Goal: Information Seeking & Learning: Learn about a topic

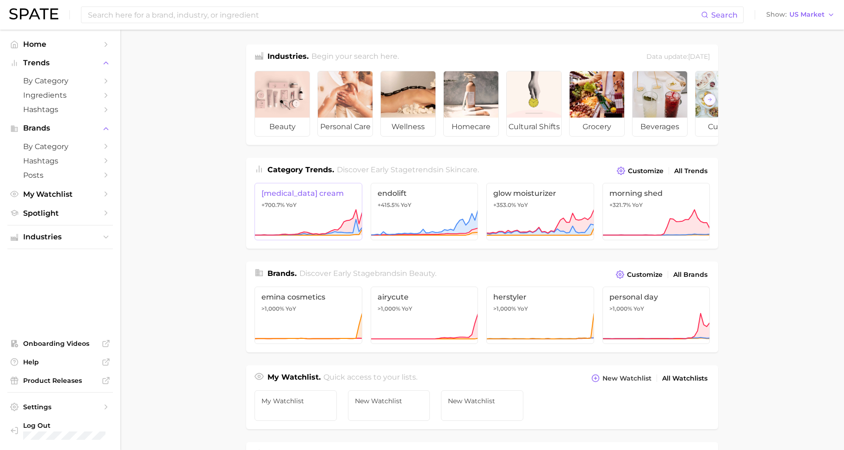
click at [299, 220] on icon at bounding box center [308, 223] width 108 height 28
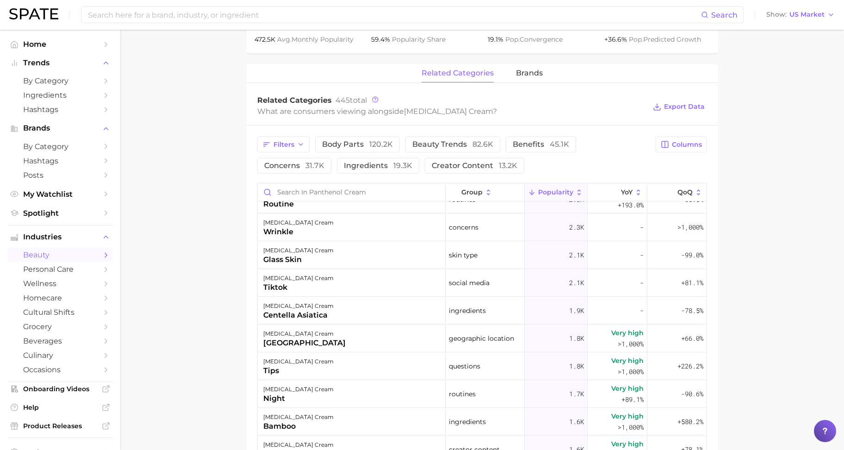
scroll to position [116, 0]
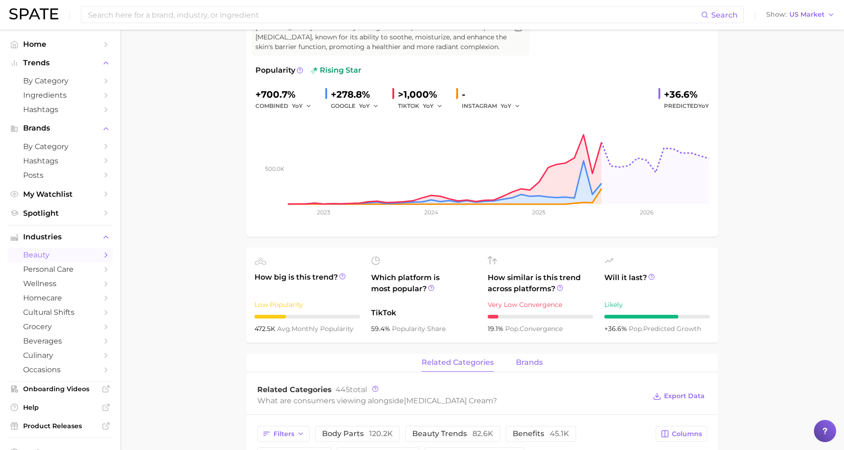
click at [529, 362] on span "brands" at bounding box center [529, 362] width 27 height 8
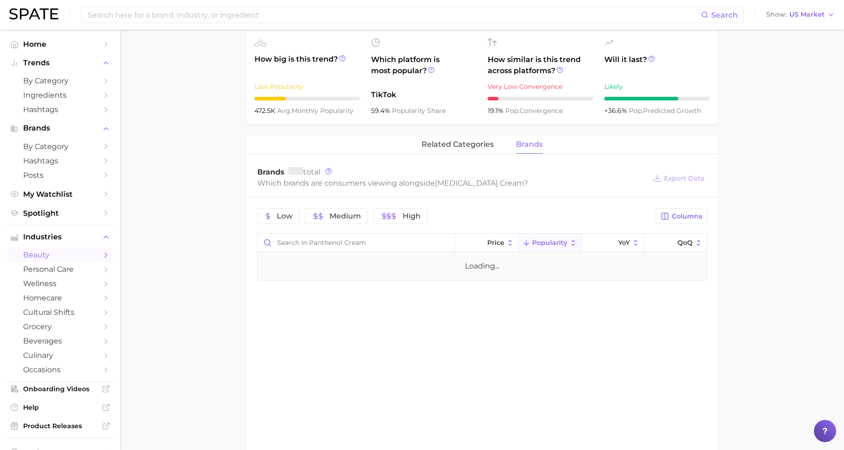
scroll to position [347, 0]
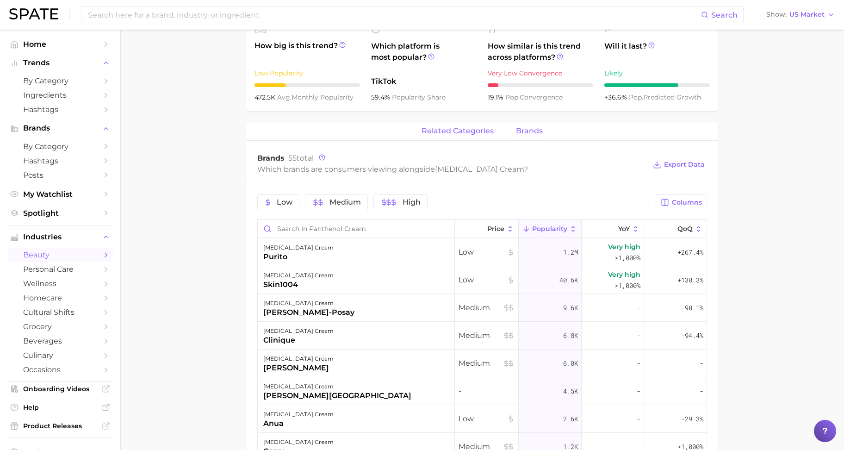
click at [452, 127] on span "related categories" at bounding box center [457, 131] width 72 height 8
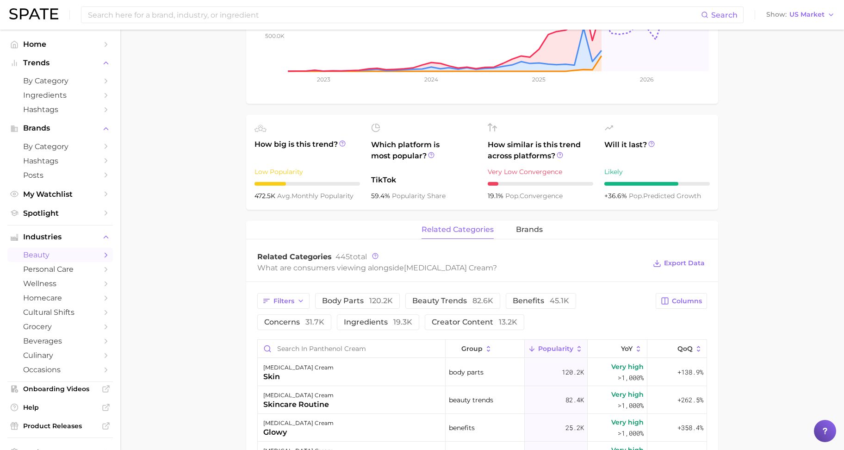
scroll to position [47, 0]
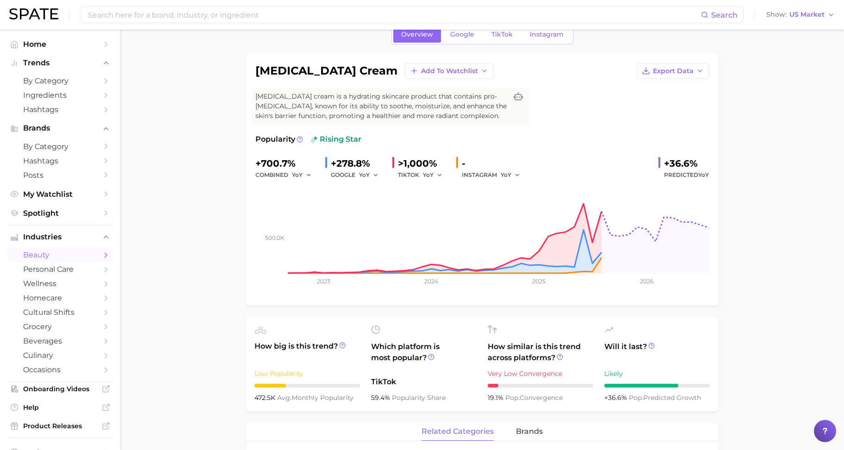
click at [516, 39] on link "TikTok" at bounding box center [501, 34] width 37 height 16
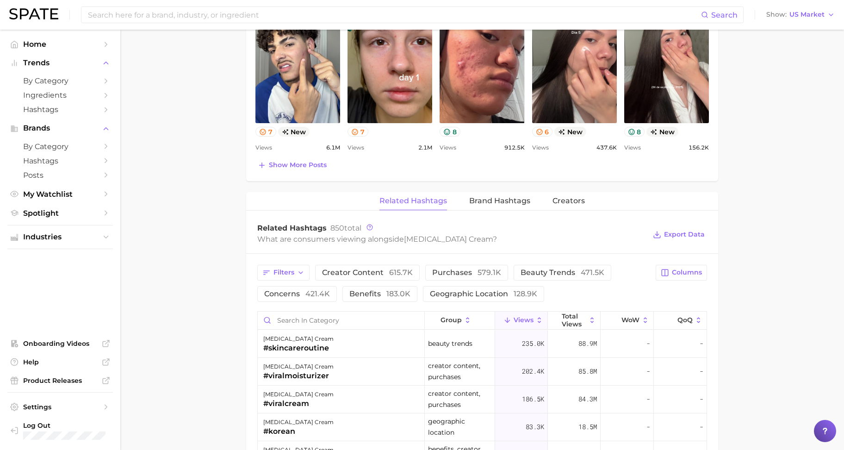
scroll to position [578, 0]
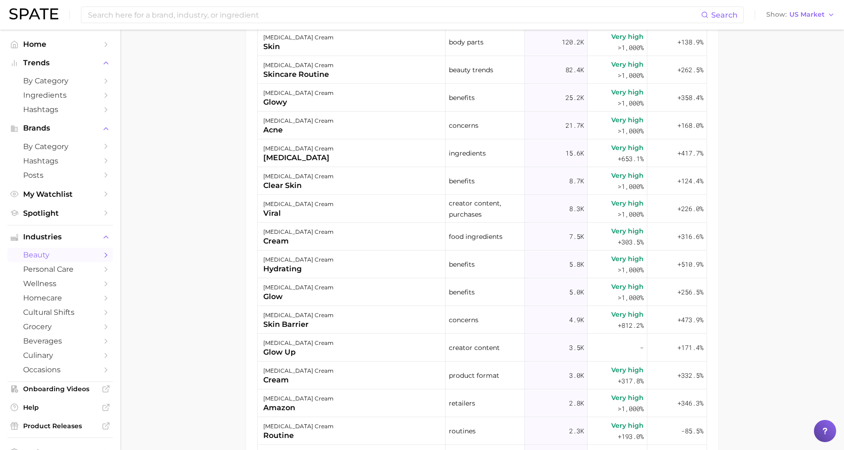
scroll to position [47, 0]
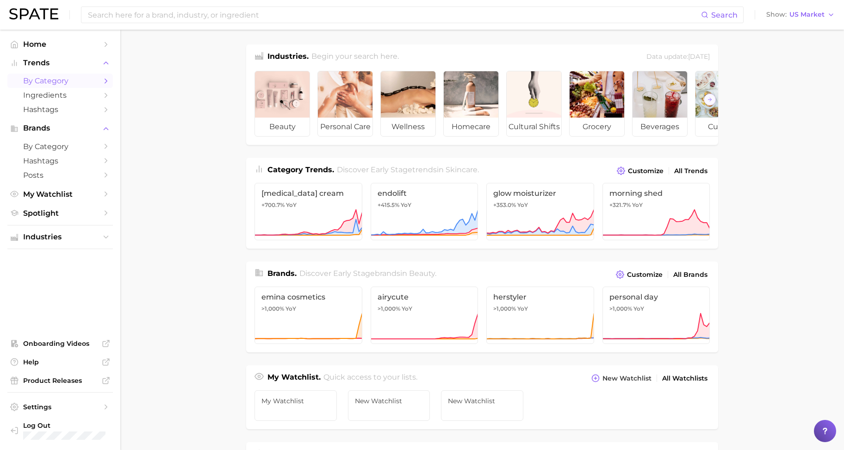
click at [41, 74] on link "by Category" at bounding box center [59, 81] width 105 height 14
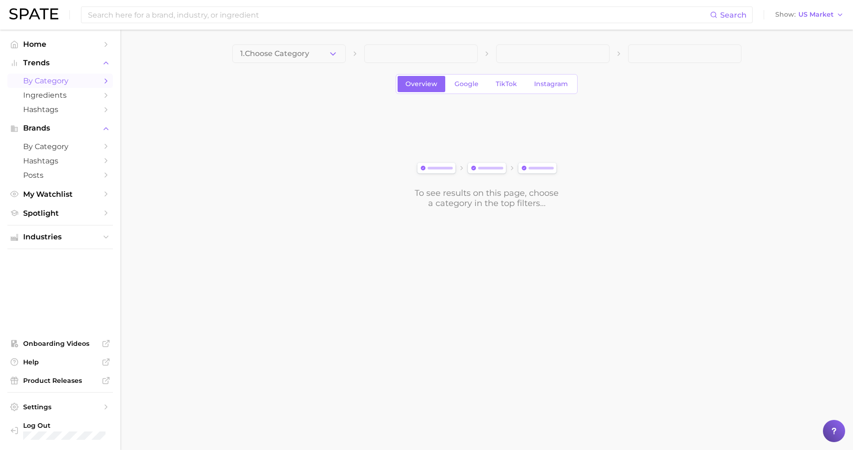
click at [315, 60] on button "1. Choose Category" at bounding box center [288, 53] width 113 height 19
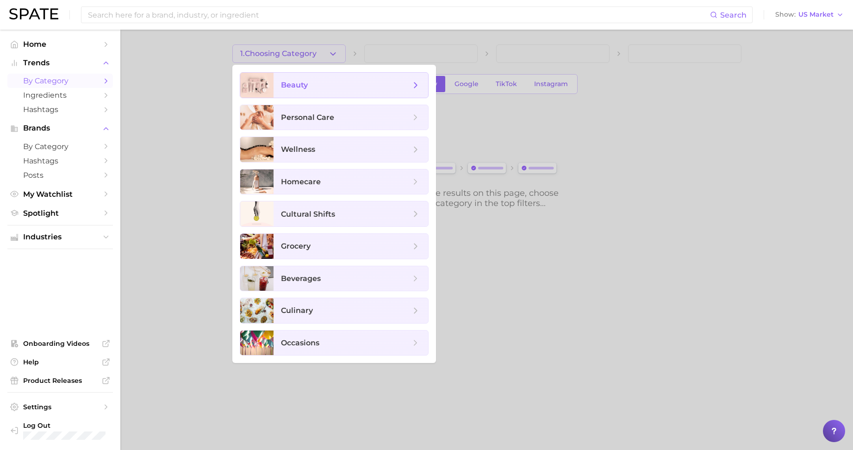
click at [290, 94] on span "beauty" at bounding box center [350, 85] width 155 height 25
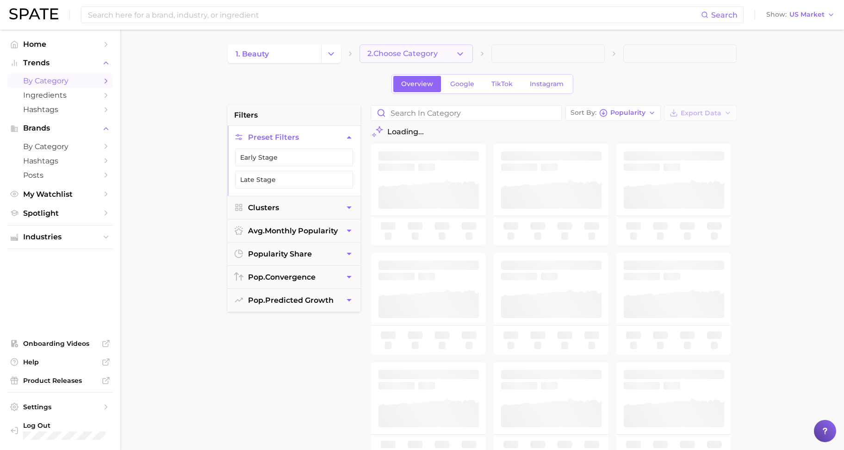
click at [388, 59] on button "2. Choose Category" at bounding box center [415, 53] width 113 height 19
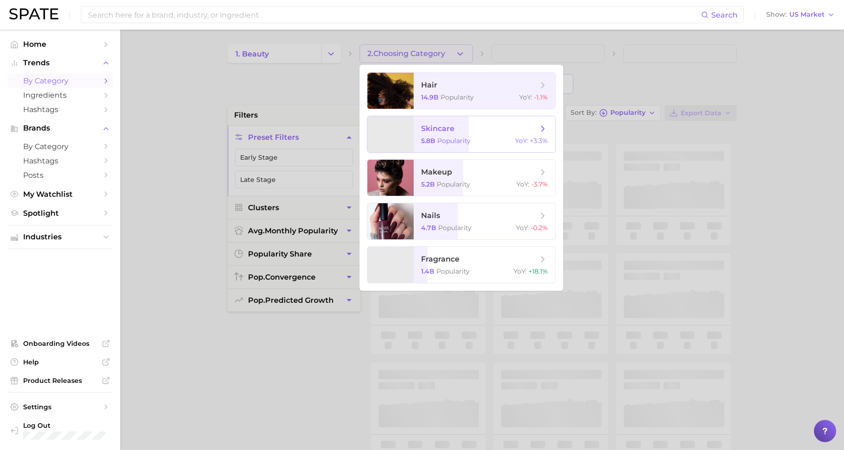
click at [424, 127] on span "skincare" at bounding box center [437, 128] width 33 height 9
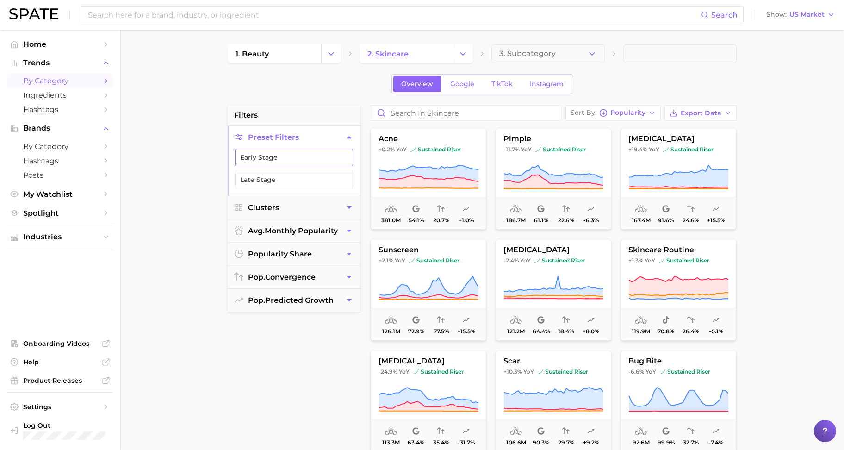
click at [235, 152] on button "Early Stage" at bounding box center [294, 157] width 118 height 18
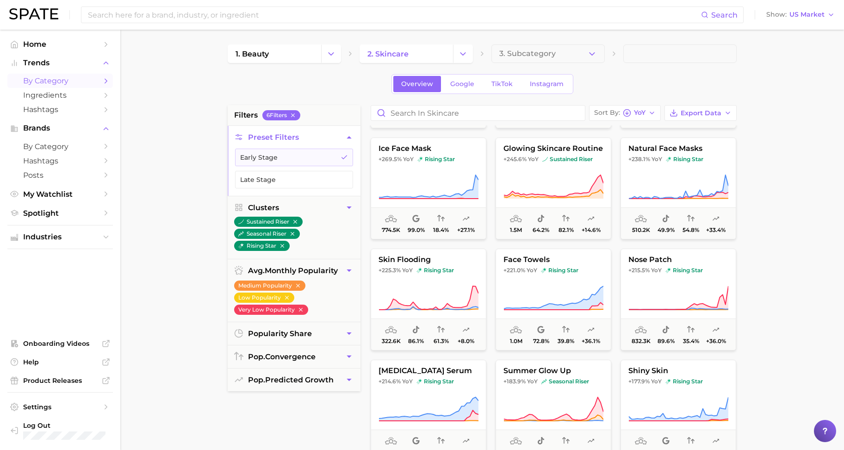
scroll to position [231, 0]
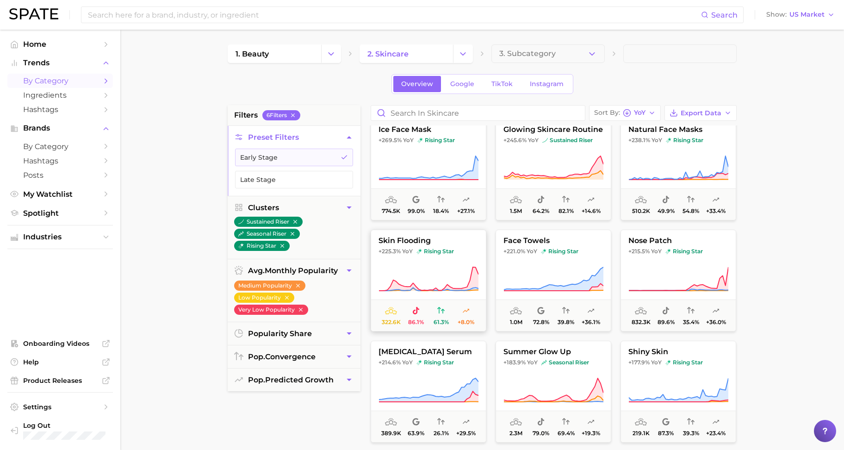
click at [412, 282] on icon at bounding box center [428, 279] width 100 height 26
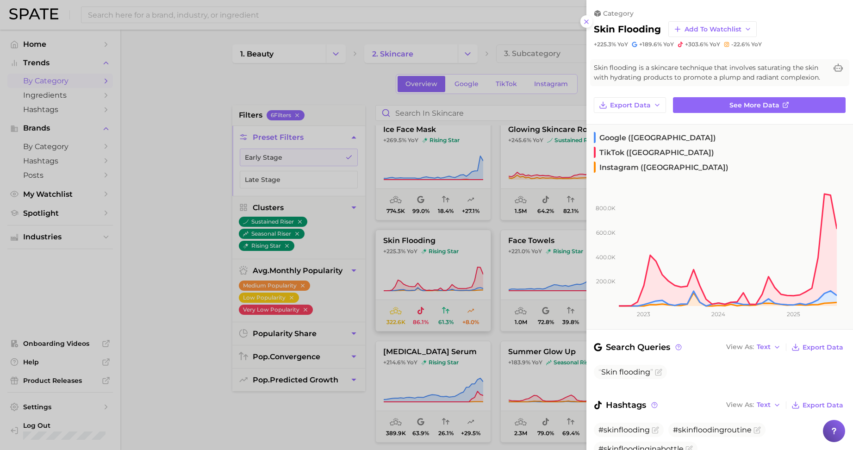
click at [412, 282] on div at bounding box center [426, 225] width 853 height 450
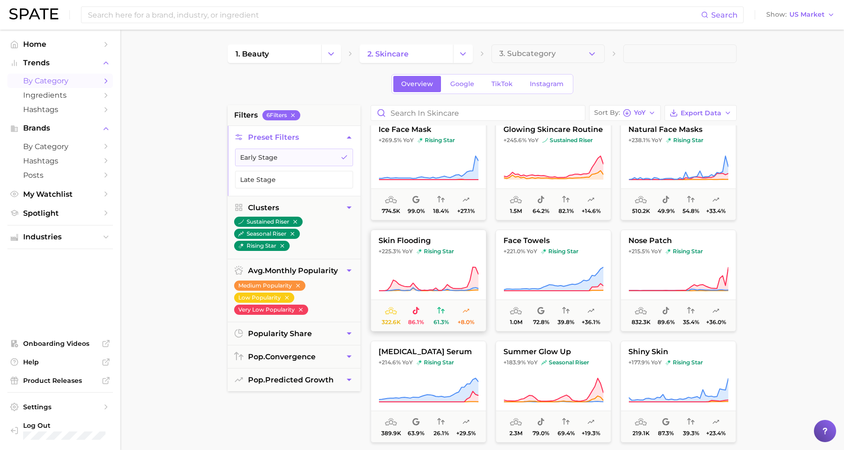
click at [412, 282] on icon at bounding box center [428, 279] width 100 height 26
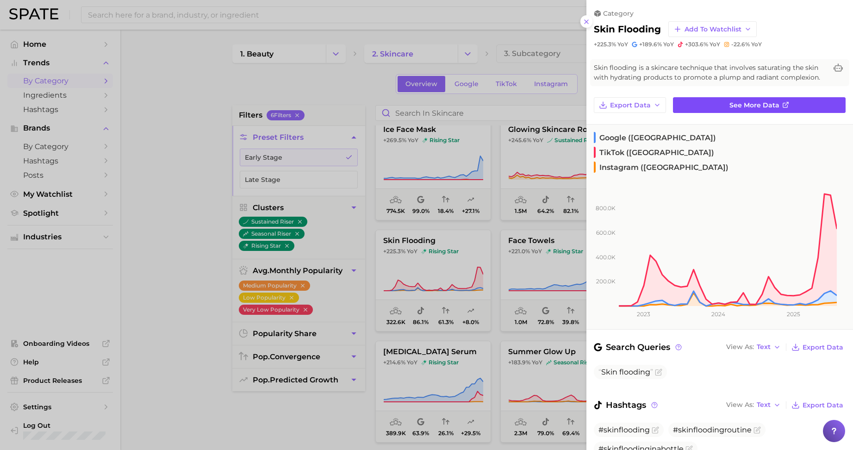
click at [764, 109] on span "See more data" at bounding box center [754, 105] width 50 height 8
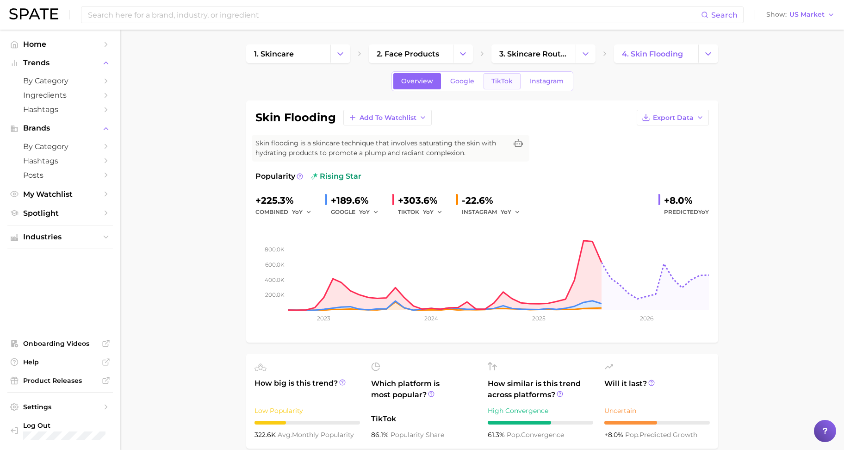
click at [489, 80] on link "TikTok" at bounding box center [501, 81] width 37 height 16
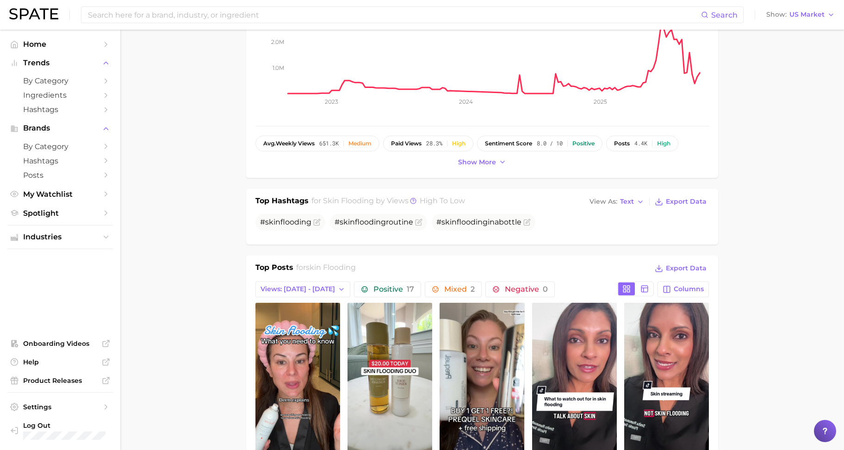
scroll to position [231, 0]
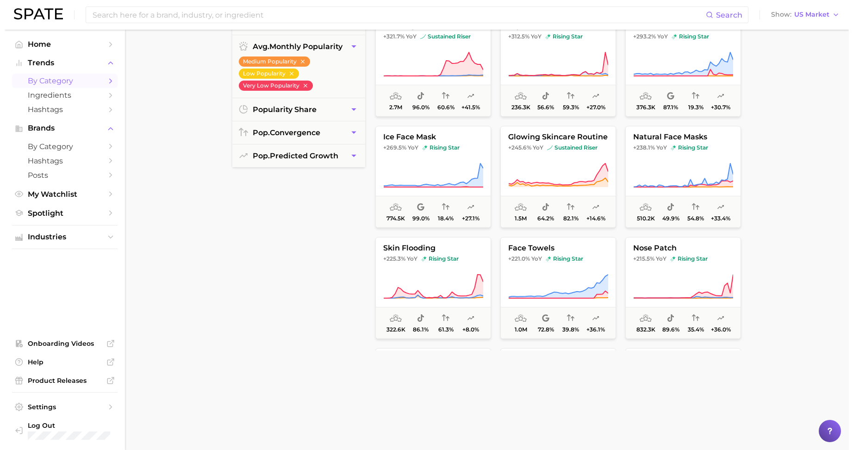
scroll to position [231, 0]
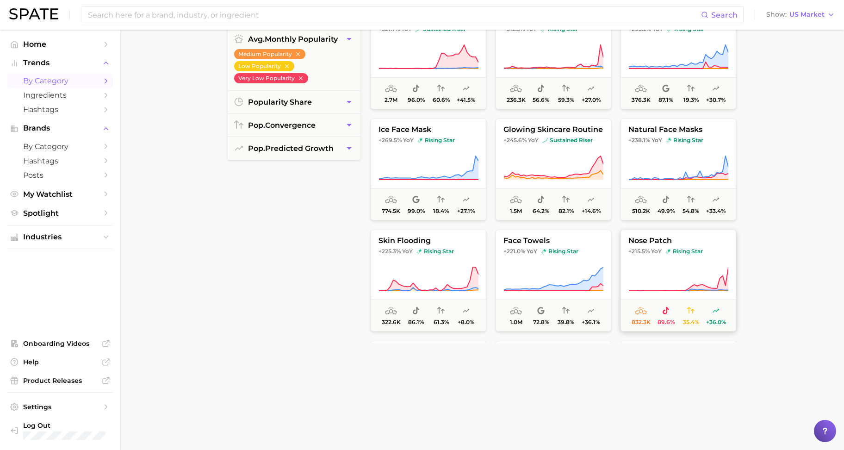
click at [685, 294] on button "nose patch +215.5% YoY rising star 832.3k 89.6% 35.4% +36.0%" at bounding box center [678, 280] width 116 height 102
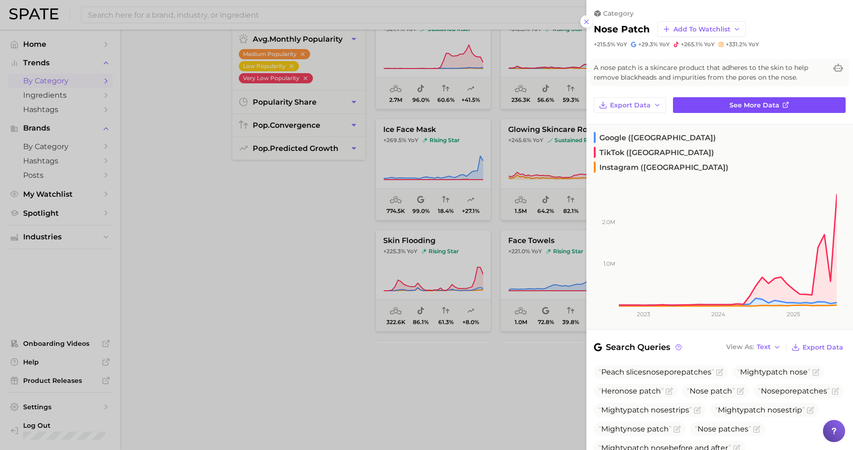
click at [736, 104] on span "See more data" at bounding box center [754, 105] width 50 height 8
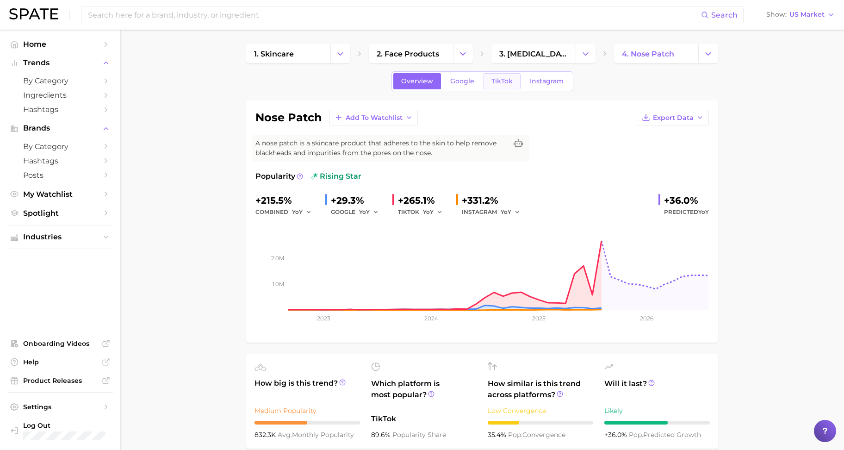
click at [488, 84] on link "TikTok" at bounding box center [501, 81] width 37 height 16
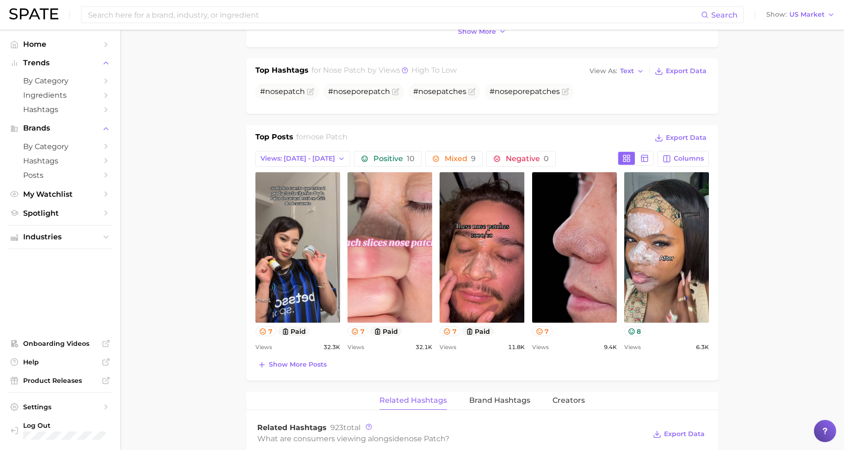
scroll to position [347, 0]
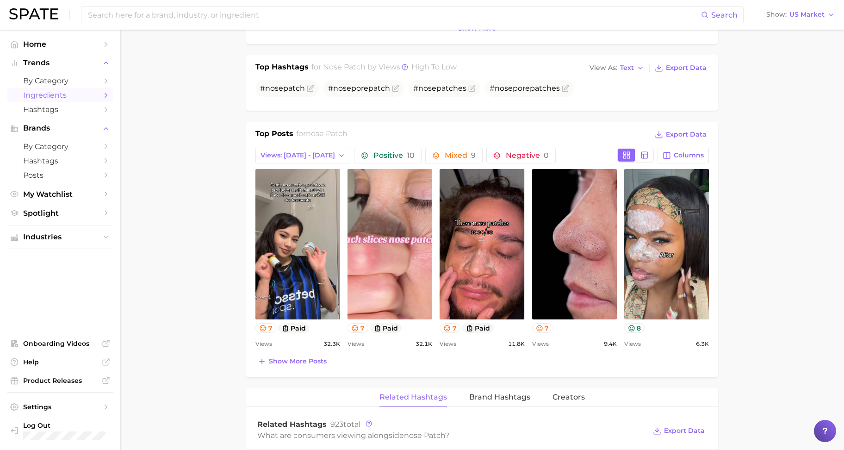
click at [62, 97] on span "Ingredients" at bounding box center [60, 95] width 74 height 9
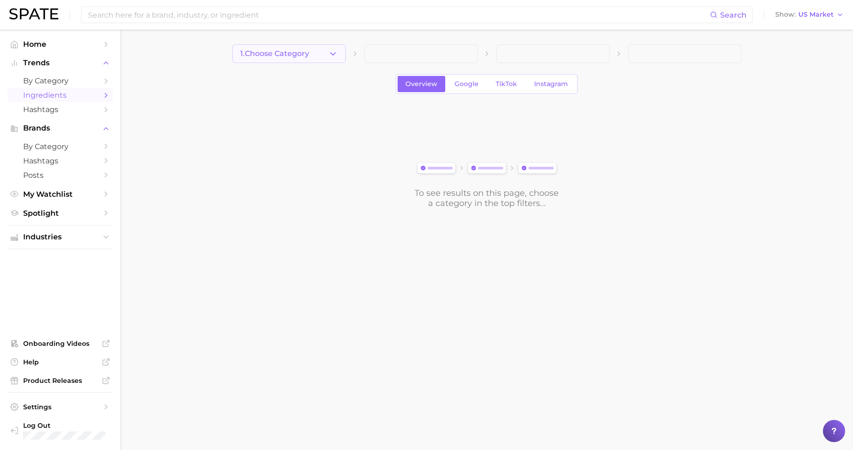
click at [330, 58] on icon "button" at bounding box center [333, 54] width 10 height 10
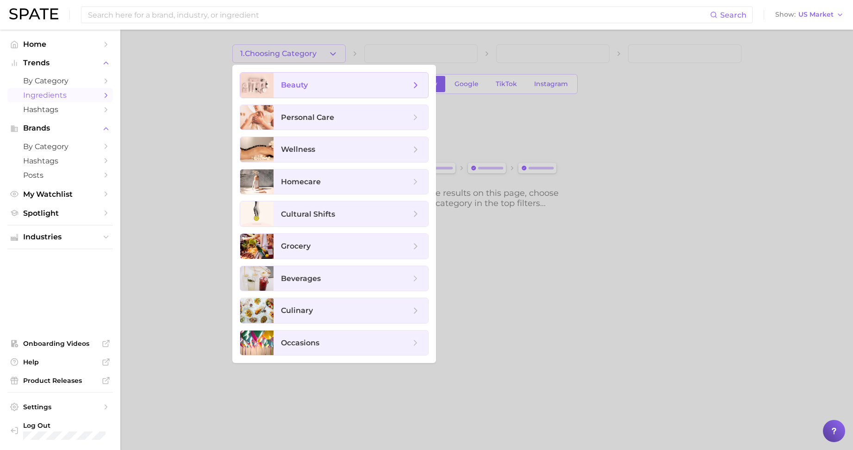
click at [325, 83] on span "beauty" at bounding box center [346, 85] width 130 height 10
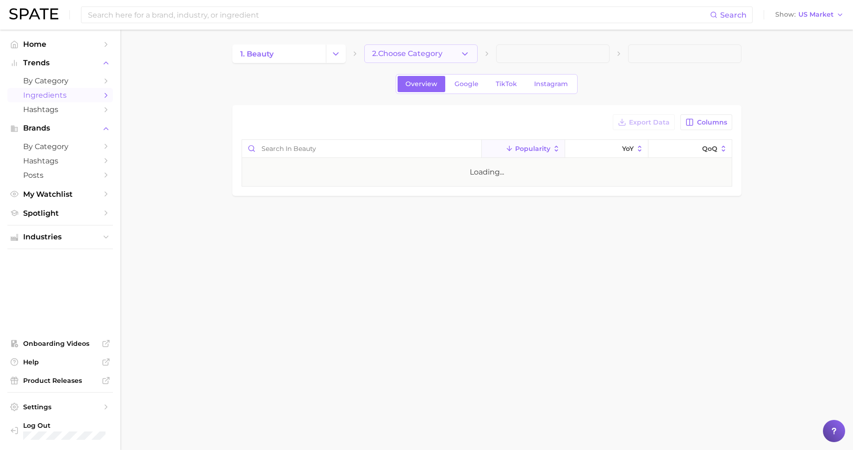
click at [415, 54] on span "2. Choose Category" at bounding box center [407, 53] width 70 height 8
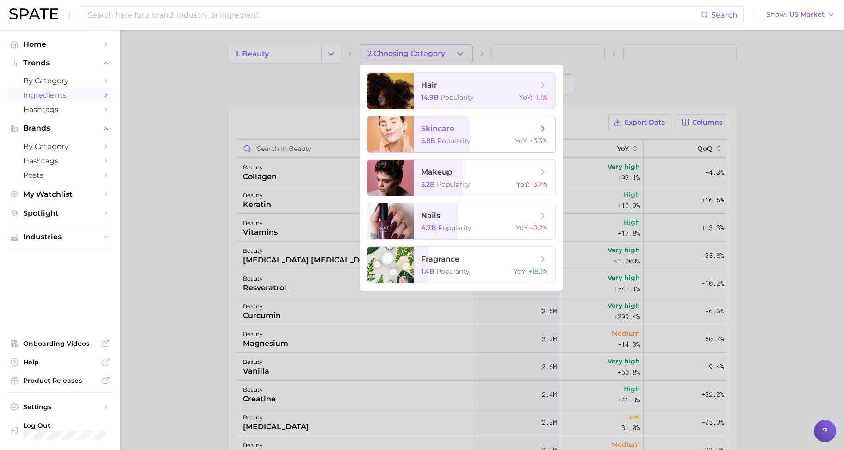
click at [428, 130] on span "skincare" at bounding box center [437, 128] width 33 height 9
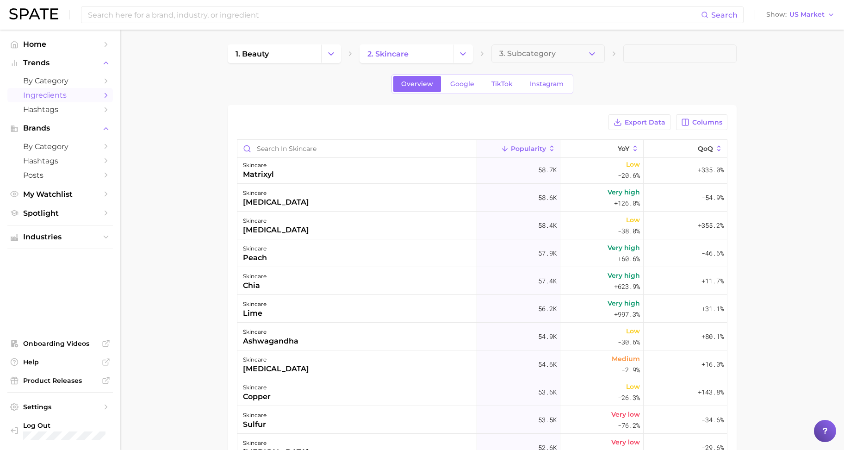
scroll to position [173, 0]
